Goal: Transaction & Acquisition: Subscribe to service/newsletter

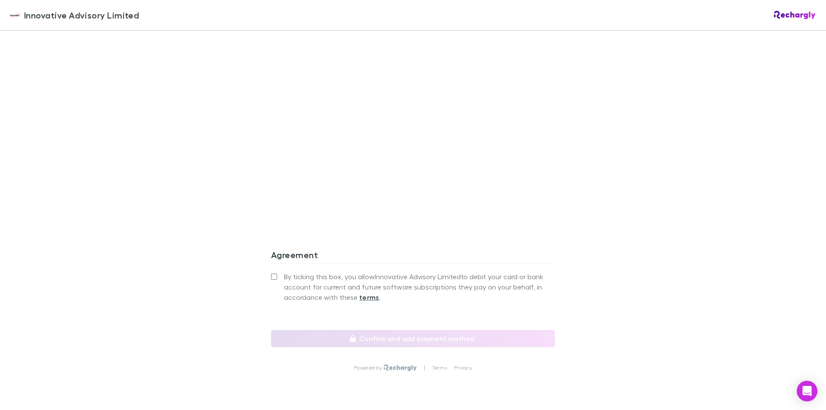
scroll to position [645, 0]
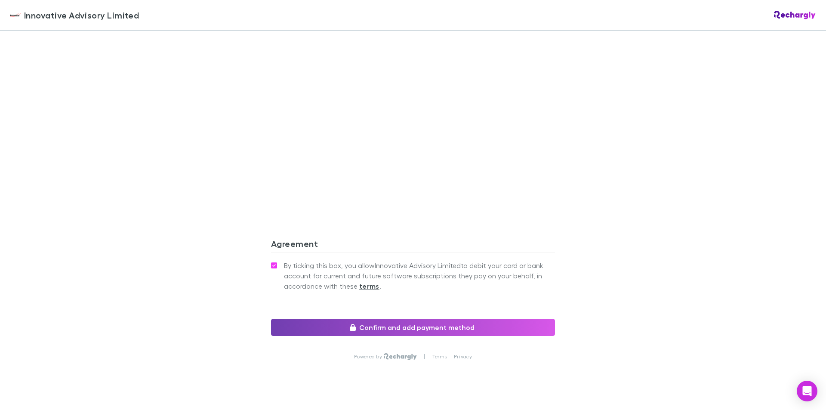
click at [396, 329] on button "Confirm and add payment method" at bounding box center [413, 327] width 284 height 17
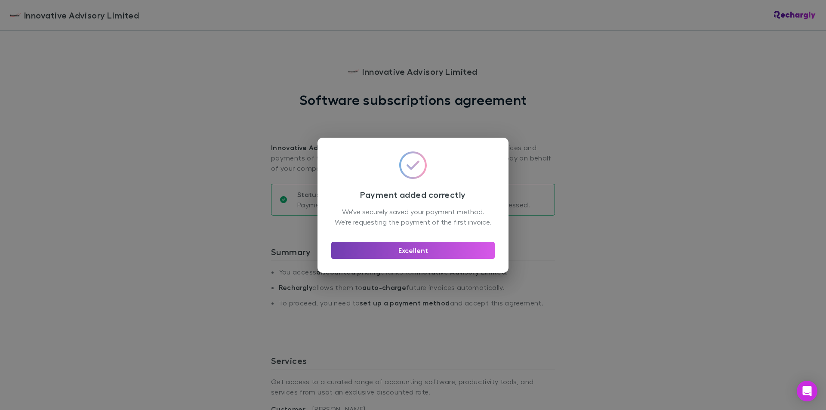
click at [414, 256] on button "Excellent" at bounding box center [412, 250] width 163 height 17
